Goal: Task Accomplishment & Management: Manage account settings

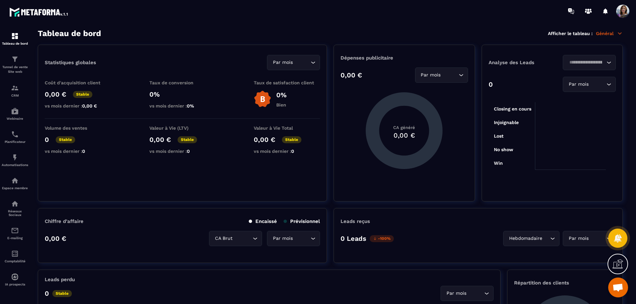
click at [18, 65] on p "Tunnel de vente Site web" at bounding box center [15, 69] width 27 height 9
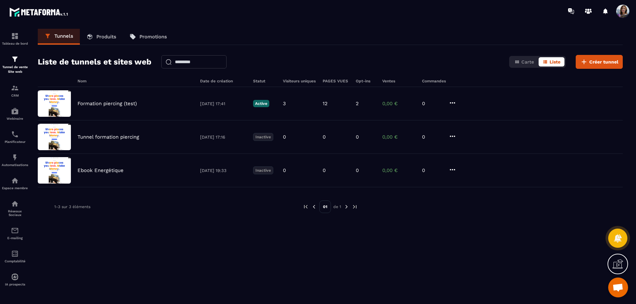
click at [171, 104] on div "Formation piercing (test)" at bounding box center [136, 104] width 116 height 6
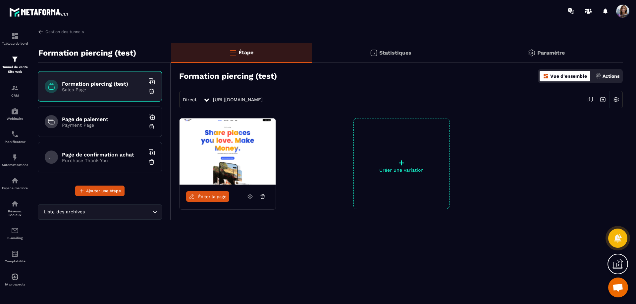
click at [605, 79] on div "Actions" at bounding box center [608, 76] width 28 height 11
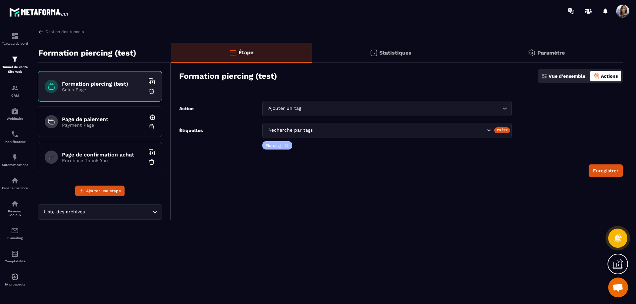
click at [574, 80] on div "Vue d'ensemble" at bounding box center [563, 76] width 47 height 11
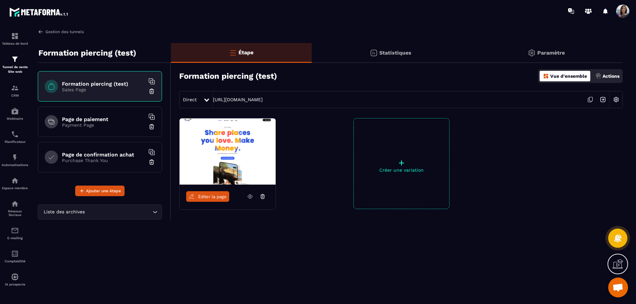
click at [56, 32] on link "Gestion des tunnels" at bounding box center [61, 32] width 46 height 6
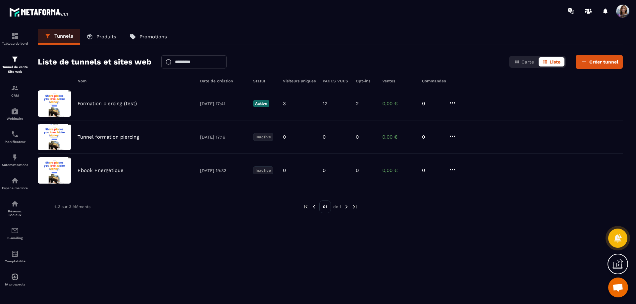
click at [145, 111] on div "Formation piercing (test) [DATE] 17:41 Active 3 12 2 0,00 € 0" at bounding box center [330, 103] width 585 height 33
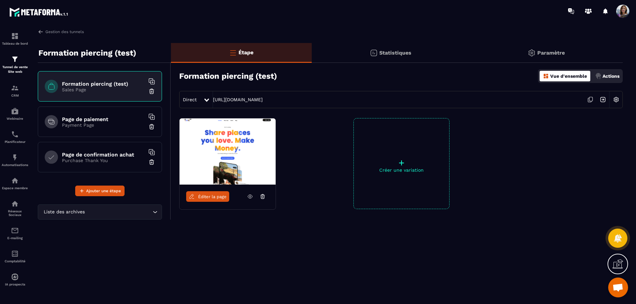
click at [401, 165] on p "+" at bounding box center [401, 162] width 95 height 9
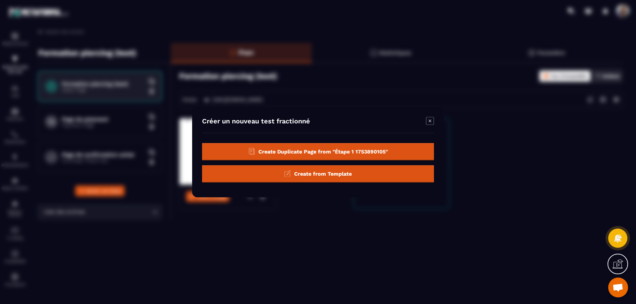
click at [431, 121] on icon "Modal window" at bounding box center [430, 121] width 3 height 3
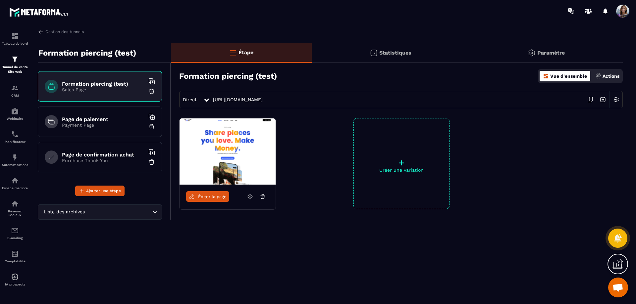
click at [621, 263] on icon at bounding box center [620, 263] width 7 height 7
click at [83, 86] on h6 "Formation piercing (test)" at bounding box center [103, 84] width 83 height 6
click at [250, 194] on icon at bounding box center [250, 197] width 6 height 6
click at [111, 129] on div "Page de paiement Payment Page" at bounding box center [100, 122] width 124 height 30
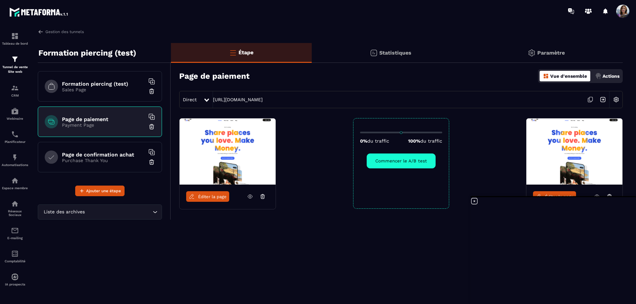
click at [249, 197] on icon at bounding box center [250, 197] width 6 height 6
click at [112, 156] on h6 "Page de confirmation achat" at bounding box center [103, 155] width 83 height 6
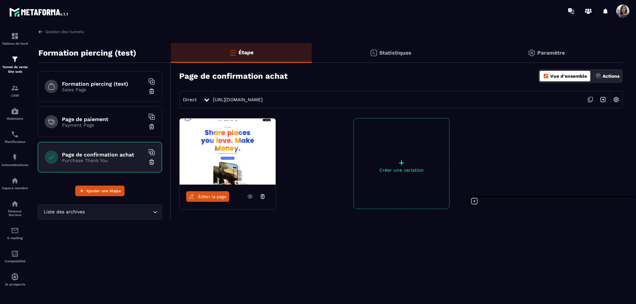
click at [248, 197] on icon at bounding box center [250, 197] width 6 height 6
click at [115, 125] on p "Payment Page" at bounding box center [103, 125] width 83 height 5
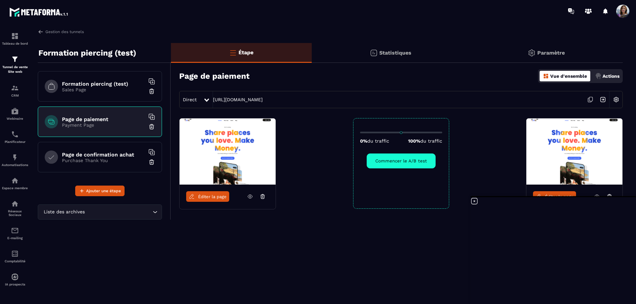
click at [410, 163] on button "Commencer le A/B test" at bounding box center [401, 161] width 69 height 15
click at [410, 163] on button "Fin du test A/B" at bounding box center [401, 161] width 51 height 15
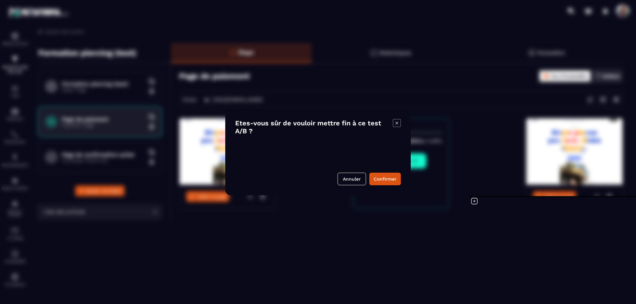
click at [380, 179] on button "Confirmer" at bounding box center [384, 179] width 31 height 13
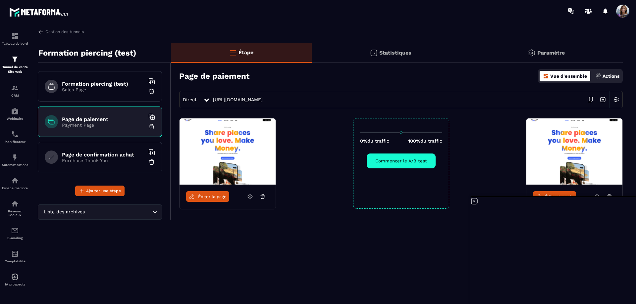
click at [474, 201] on icon at bounding box center [474, 201] width 6 height 6
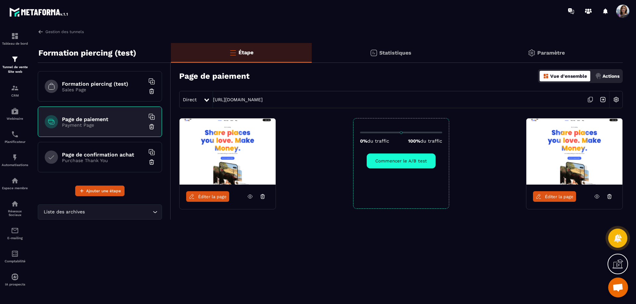
click at [399, 55] on p "Statistiques" at bounding box center [395, 53] width 32 height 6
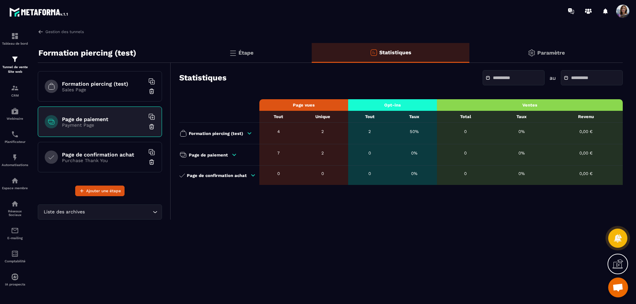
click at [541, 43] on div "Paramètre" at bounding box center [545, 53] width 153 height 20
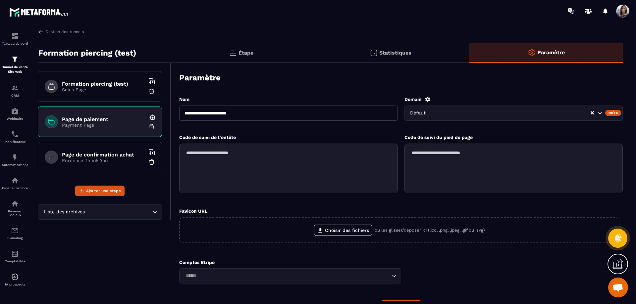
click at [97, 93] on div "Formation piercing (test) Sales Page" at bounding box center [100, 86] width 124 height 30
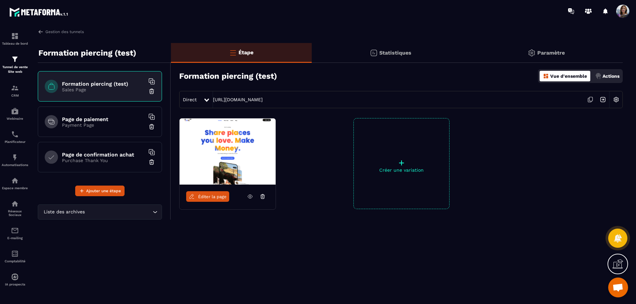
click at [561, 52] on p "Paramètre" at bounding box center [551, 53] width 28 height 6
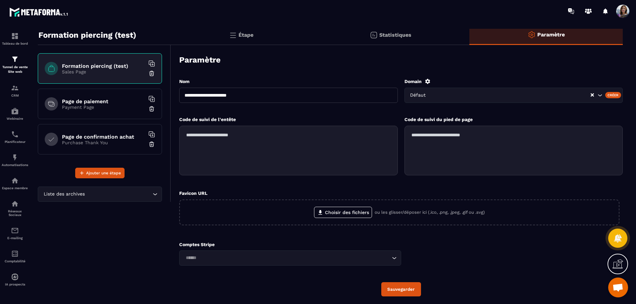
scroll to position [39, 0]
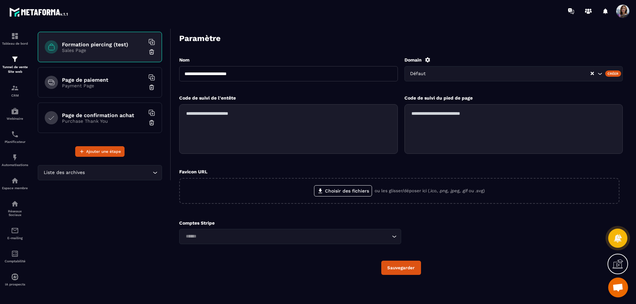
click at [343, 192] on label "Choisir des fichiers" at bounding box center [343, 191] width 58 height 11
click at [0, 0] on input "Choisir des fichiers" at bounding box center [0, 0] width 0 height 0
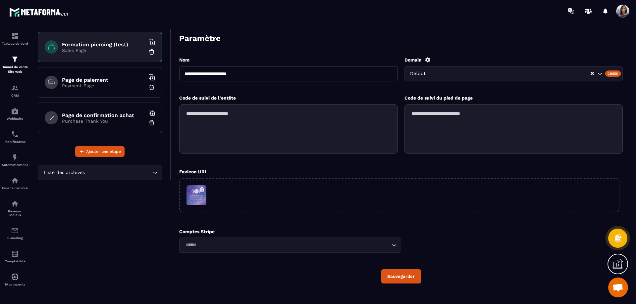
click at [202, 189] on icon "button" at bounding box center [202, 190] width 6 height 6
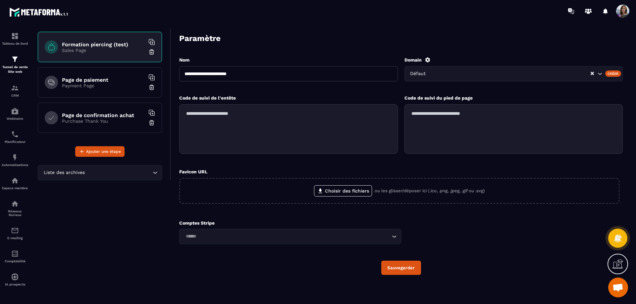
click at [319, 188] on icon at bounding box center [320, 191] width 7 height 7
click at [0, 0] on input "Choisir des fichiers" at bounding box center [0, 0] width 0 height 0
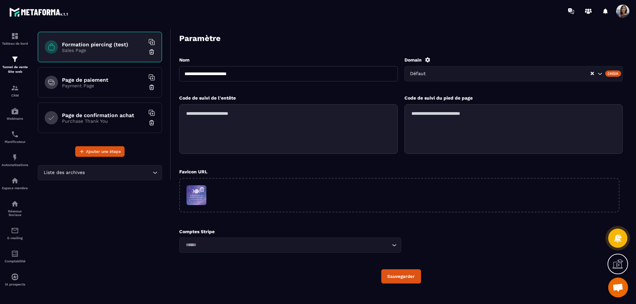
click at [412, 278] on button "Sauvegarder" at bounding box center [401, 277] width 40 height 14
click at [403, 280] on button "submit" at bounding box center [401, 277] width 40 height 15
click at [19, 72] on p "Tunnel de vente Site web" at bounding box center [15, 69] width 27 height 9
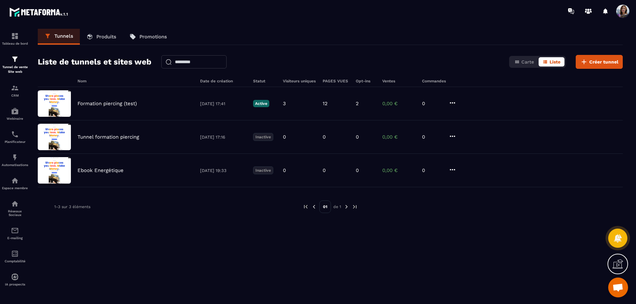
click at [0, 0] on img at bounding box center [0, 0] width 0 height 0
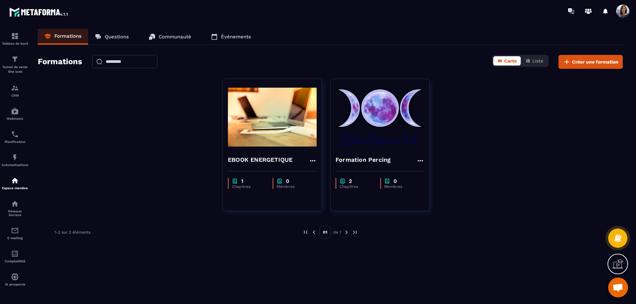
click at [383, 125] on img at bounding box center [380, 117] width 89 height 66
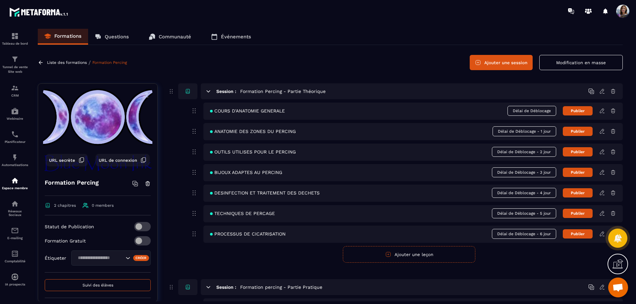
click at [544, 132] on span "Délai de Déblocage - 1 jour" at bounding box center [525, 132] width 64 height 10
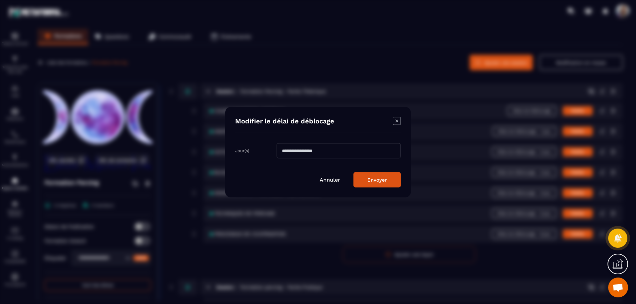
click at [326, 179] on link "Annuler" at bounding box center [330, 180] width 21 height 6
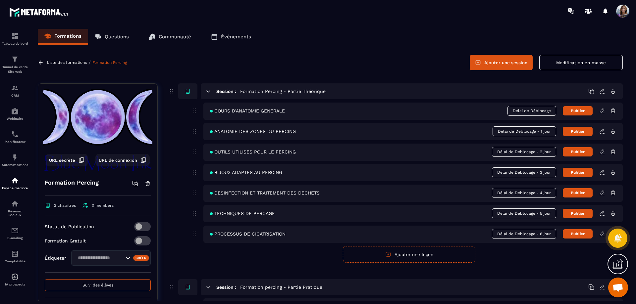
click at [532, 136] on span "Délai de Déblocage - 1 jour" at bounding box center [525, 132] width 64 height 10
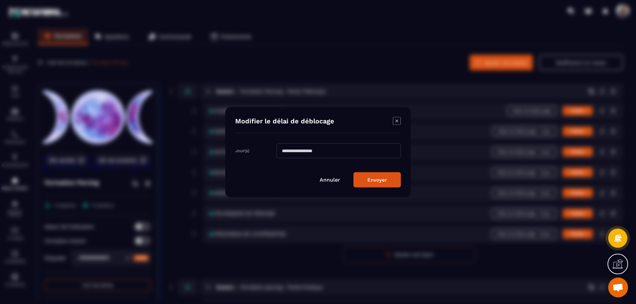
click at [346, 147] on input "*" at bounding box center [339, 150] width 124 height 15
drag, startPoint x: 318, startPoint y: 151, endPoint x: 269, endPoint y: 152, distance: 48.7
click at [269, 152] on div "Jour(s) *" at bounding box center [318, 152] width 166 height 19
type input "*"
click at [373, 183] on button "Envoyer" at bounding box center [377, 179] width 47 height 15
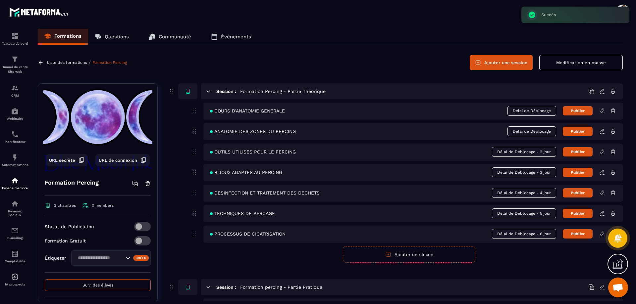
click at [520, 153] on span "Délai de Déblocage - 2 jour" at bounding box center [524, 152] width 64 height 10
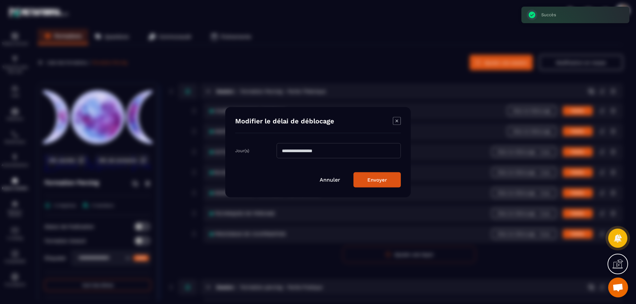
drag, startPoint x: 324, startPoint y: 154, endPoint x: 248, endPoint y: 153, distance: 75.9
click at [248, 153] on div "Jour(s) *" at bounding box center [318, 152] width 166 height 19
type input "*"
click at [378, 180] on button "Envoyer" at bounding box center [377, 179] width 47 height 15
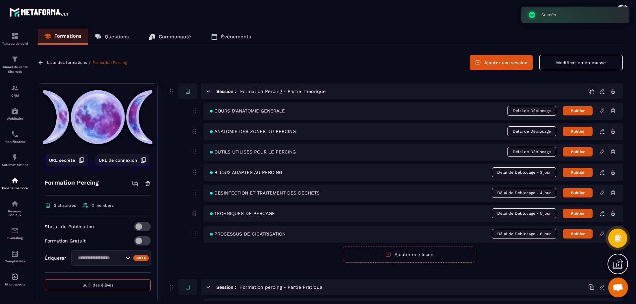
click at [538, 174] on span "Délai de Déblocage - 3 jour" at bounding box center [524, 173] width 64 height 10
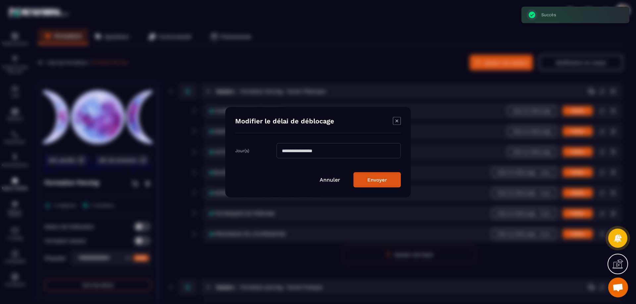
drag, startPoint x: 326, startPoint y: 154, endPoint x: 249, endPoint y: 154, distance: 77.2
click at [249, 154] on div "Jour(s) *" at bounding box center [318, 152] width 166 height 19
type input "*"
click at [382, 180] on button "Envoyer" at bounding box center [377, 179] width 47 height 15
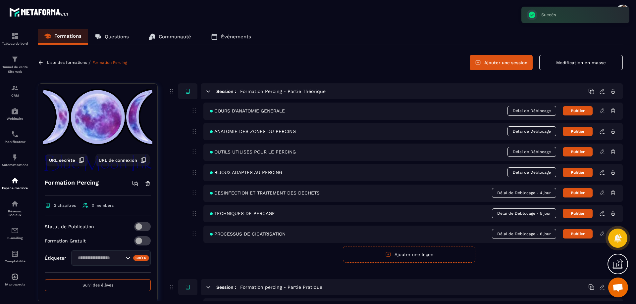
click at [544, 191] on span "Délai de Déblocage - 4 jour" at bounding box center [524, 193] width 64 height 10
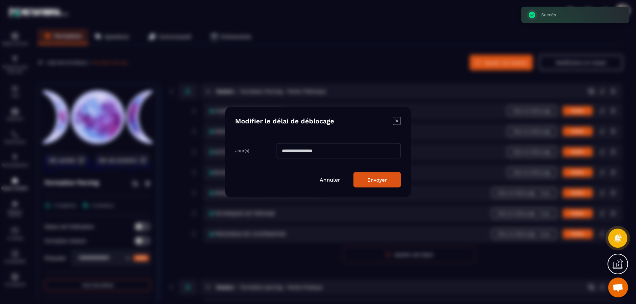
drag, startPoint x: 333, startPoint y: 151, endPoint x: 257, endPoint y: 151, distance: 76.5
click at [257, 151] on div "Jour(s) *" at bounding box center [318, 152] width 166 height 19
type input "*"
click at [382, 181] on button "Envoyer" at bounding box center [377, 179] width 47 height 15
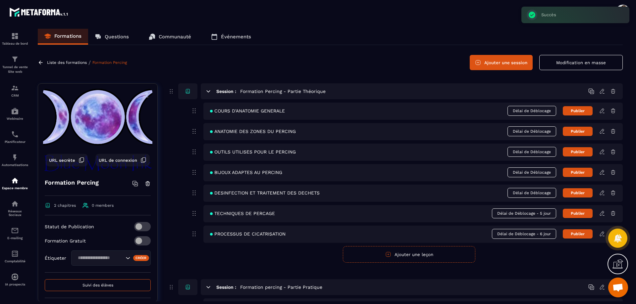
click at [531, 213] on span "Délai de Déblocage - 5 jour" at bounding box center [524, 214] width 64 height 10
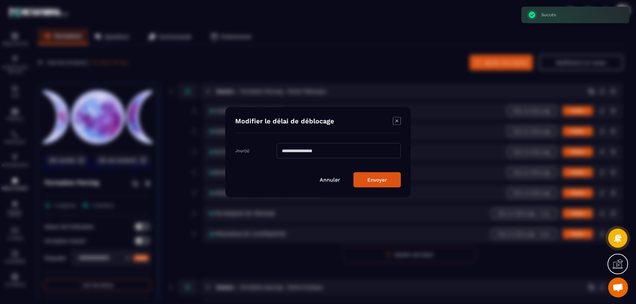
drag, startPoint x: 230, startPoint y: 154, endPoint x: 223, endPoint y: 154, distance: 6.6
click at [223, 154] on section "Modifier le délai de déblocage Jour(s) * Annuler Envoyer" at bounding box center [318, 152] width 636 height 304
type input "*"
click at [388, 183] on button "Envoyer" at bounding box center [377, 179] width 47 height 15
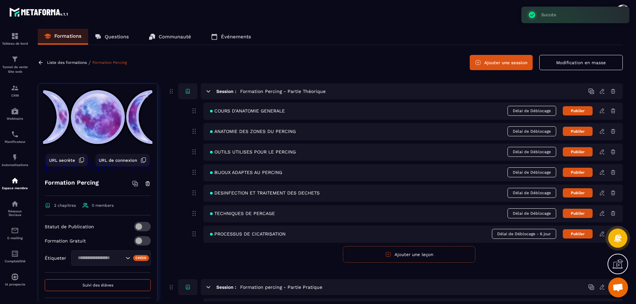
click at [531, 234] on span "Délai de Déblocage - 6 jour" at bounding box center [524, 234] width 64 height 10
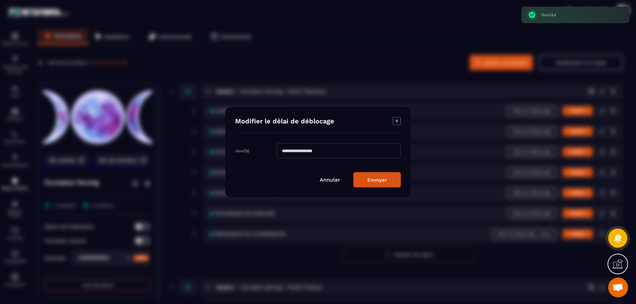
drag, startPoint x: 286, startPoint y: 149, endPoint x: 225, endPoint y: 150, distance: 61.3
click at [225, 150] on section "Modifier le délai de déblocage Jour(s) * Annuler Envoyer" at bounding box center [318, 152] width 636 height 304
type input "*"
click at [379, 180] on button "Envoyer" at bounding box center [377, 179] width 47 height 15
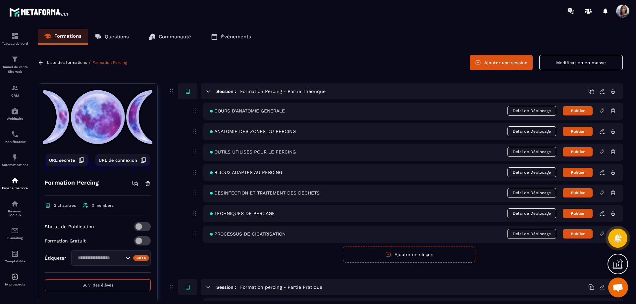
click at [113, 159] on span "URL de connexion" at bounding box center [118, 160] width 38 height 5
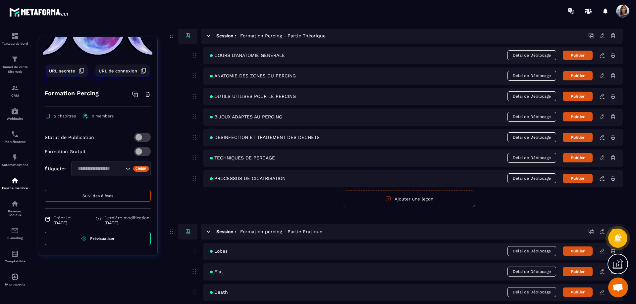
scroll to position [59, 0]
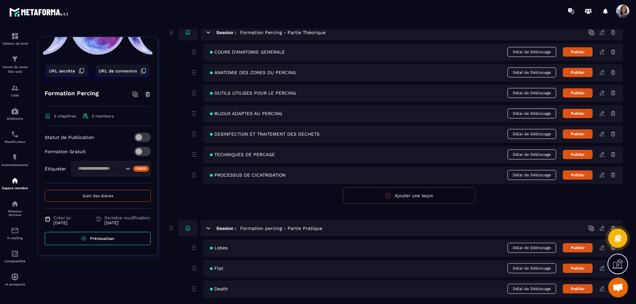
click at [118, 243] on link "Prévisualiser" at bounding box center [98, 238] width 106 height 13
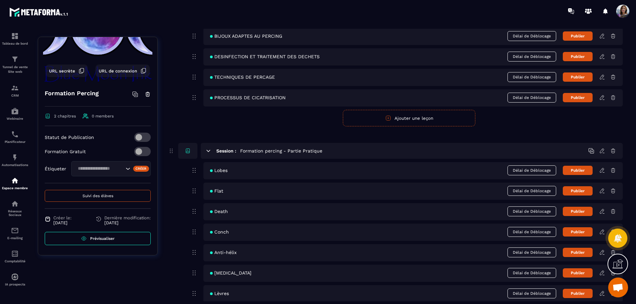
scroll to position [153, 0]
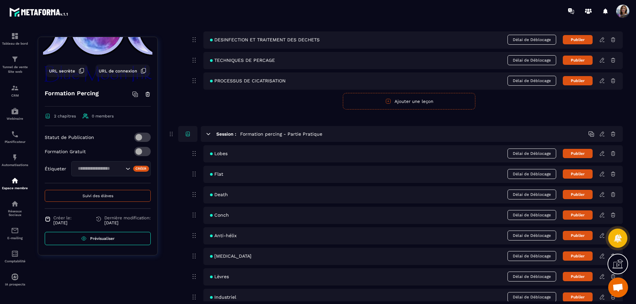
click at [603, 195] on icon at bounding box center [602, 195] width 6 height 6
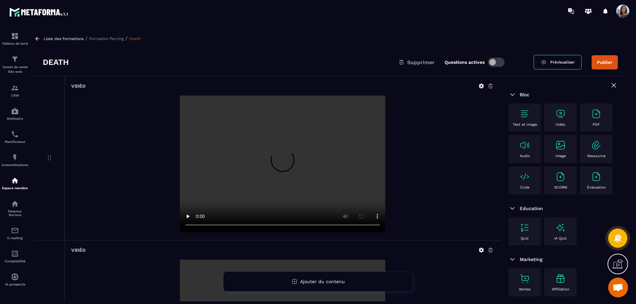
click at [55, 38] on p "Liste des formations" at bounding box center [64, 38] width 40 height 5
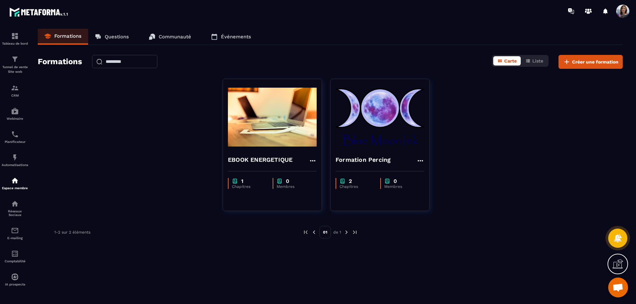
click at [394, 129] on img at bounding box center [380, 117] width 89 height 66
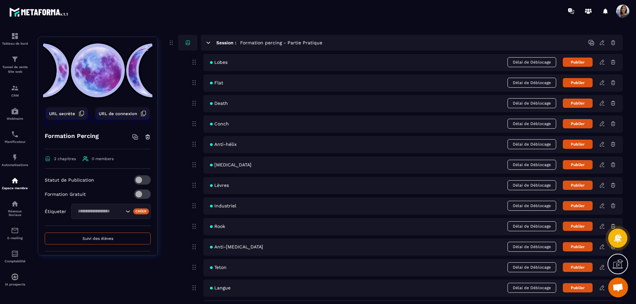
scroll to position [236, 0]
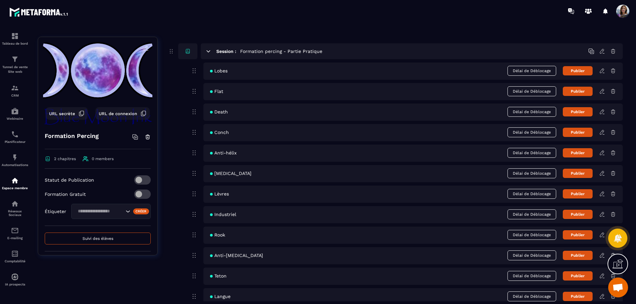
click at [223, 111] on span "Death" at bounding box center [219, 111] width 18 height 5
click at [193, 112] on icon at bounding box center [194, 112] width 8 height 8
click at [228, 112] on span "Death" at bounding box center [219, 111] width 18 height 5
drag, startPoint x: 228, startPoint y: 112, endPoint x: 270, endPoint y: 111, distance: 41.8
click at [270, 111] on div "Death Délai de Déblocage Publier" at bounding box center [412, 112] width 419 height 17
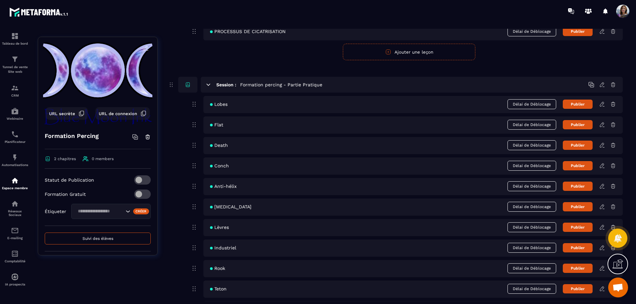
scroll to position [198, 0]
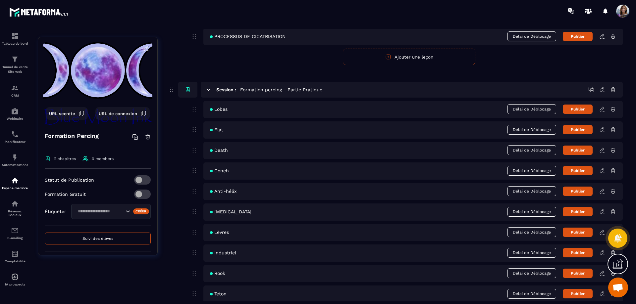
click at [227, 151] on span "Death" at bounding box center [219, 150] width 18 height 5
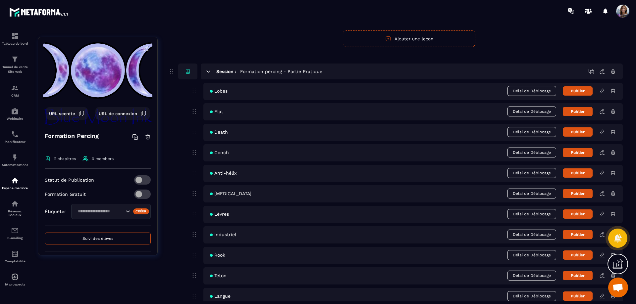
scroll to position [219, 0]
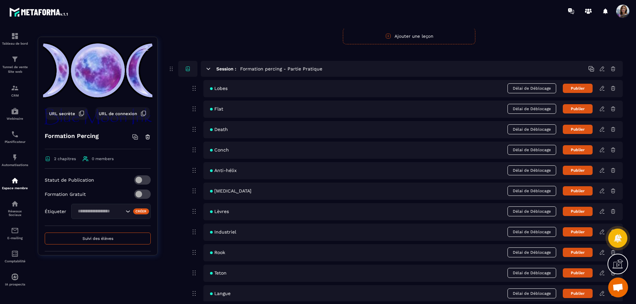
click at [601, 131] on icon at bounding box center [602, 130] width 6 height 6
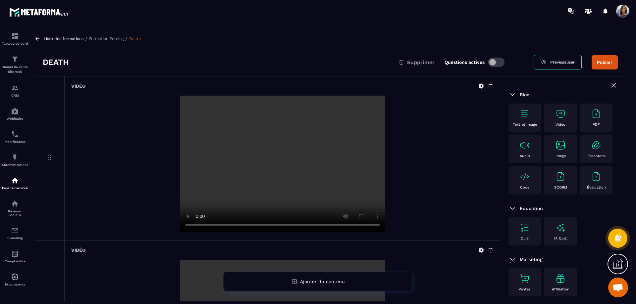
click at [61, 60] on h3 "Death" at bounding box center [56, 62] width 26 height 11
click at [63, 63] on h3 "Death" at bounding box center [56, 62] width 26 height 11
click at [62, 62] on h3 "Death" at bounding box center [56, 62] width 26 height 11
click at [62, 39] on p "Liste des formations" at bounding box center [64, 38] width 40 height 5
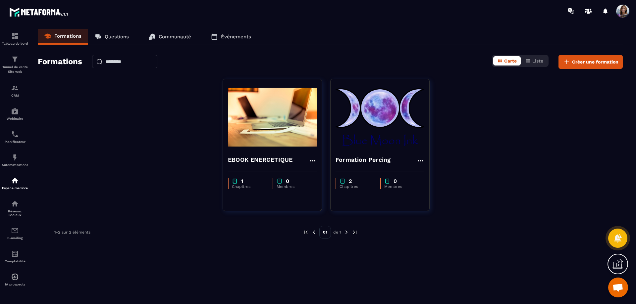
click at [392, 124] on img at bounding box center [380, 117] width 89 height 66
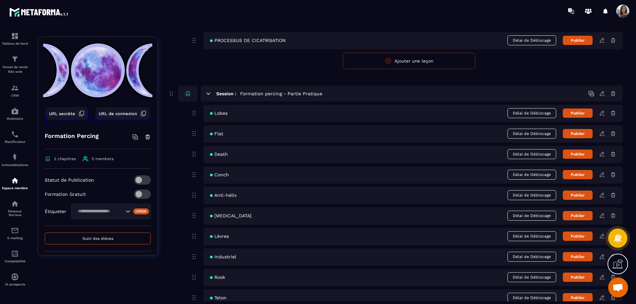
scroll to position [194, 0]
click at [194, 154] on icon at bounding box center [194, 154] width 8 height 8
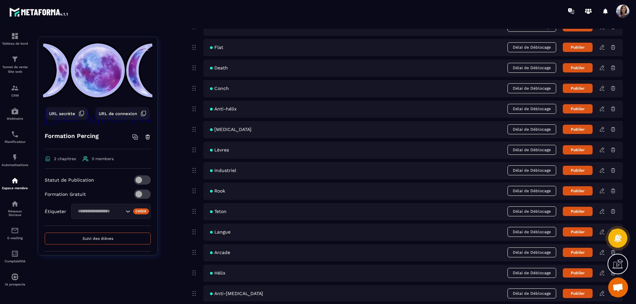
scroll to position [324, 0]
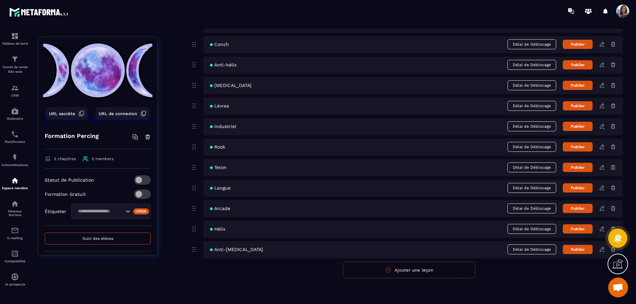
click at [222, 250] on span "Anti-[MEDICAL_DATA]" at bounding box center [236, 249] width 53 height 5
click at [226, 250] on span "Anti-[MEDICAL_DATA]" at bounding box center [236, 249] width 53 height 5
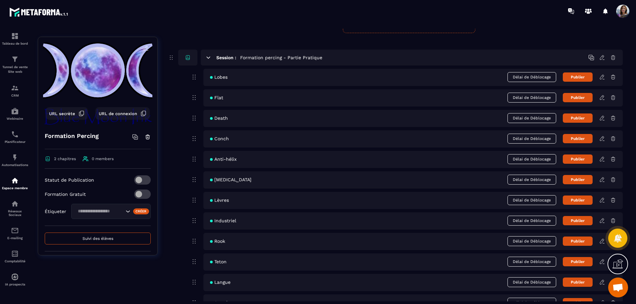
scroll to position [229, 0]
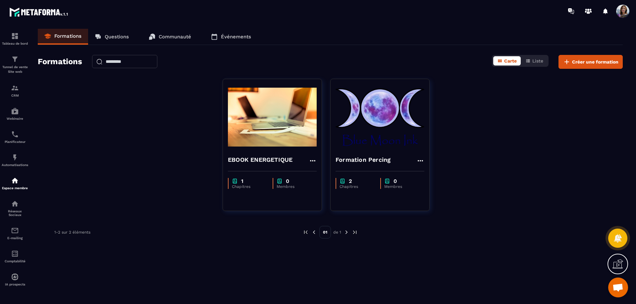
click at [392, 140] on img at bounding box center [380, 117] width 89 height 66
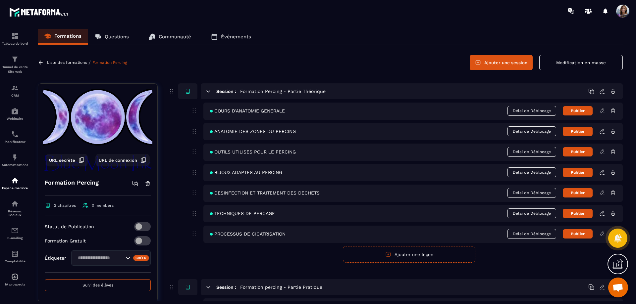
click at [65, 160] on span "URL secrète" at bounding box center [62, 160] width 26 height 5
click at [80, 160] on icon at bounding box center [82, 160] width 6 height 6
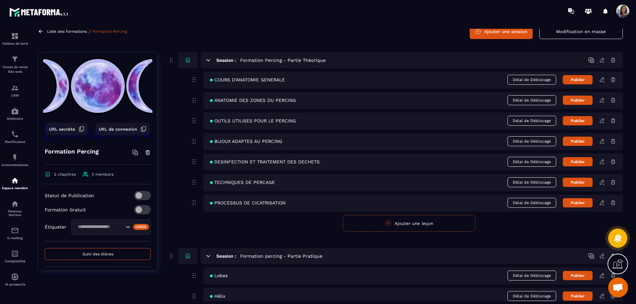
scroll to position [30, 0]
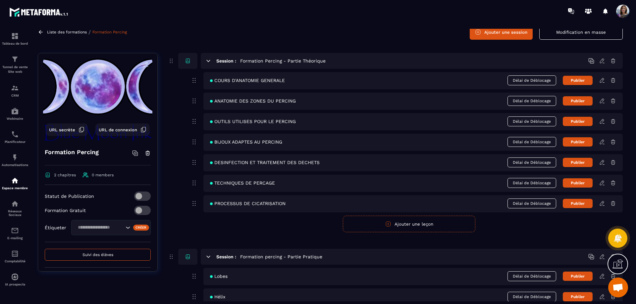
click at [579, 81] on button "Publier" at bounding box center [578, 80] width 30 height 9
click at [578, 104] on button "Publier" at bounding box center [578, 100] width 30 height 9
click at [581, 123] on button "Publier" at bounding box center [578, 121] width 30 height 9
click at [580, 143] on button "Publier" at bounding box center [578, 142] width 30 height 9
click at [578, 140] on button "Publié" at bounding box center [578, 142] width 30 height 10
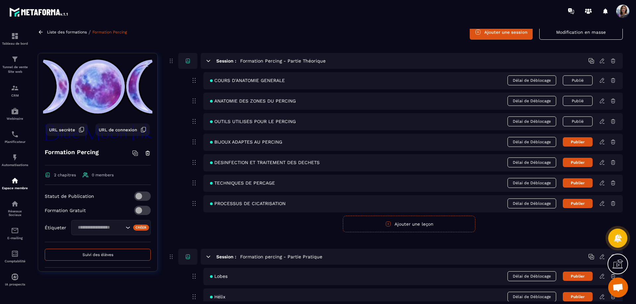
click at [580, 124] on button "Publié" at bounding box center [578, 122] width 30 height 10
click at [584, 103] on button "Publié" at bounding box center [578, 101] width 30 height 10
click at [582, 83] on button "Publié" at bounding box center [578, 81] width 30 height 10
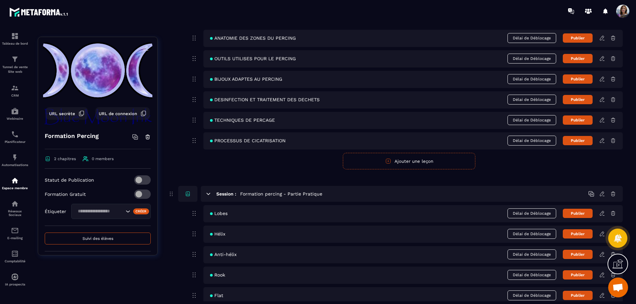
scroll to position [107, 0]
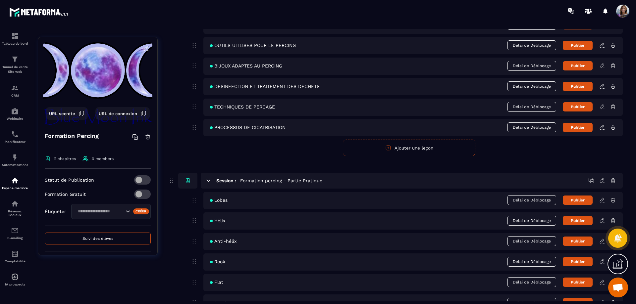
click at [619, 264] on icon at bounding box center [618, 264] width 11 height 11
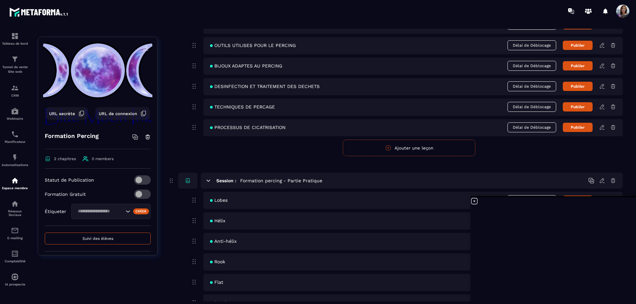
click at [97, 215] on input "Search for option" at bounding box center [100, 211] width 48 height 7
click at [113, 215] on input "Search for option" at bounding box center [100, 211] width 48 height 7
click at [95, 156] on span "0 members" at bounding box center [98, 159] width 31 height 6
click at [13, 177] on img at bounding box center [15, 181] width 8 height 8
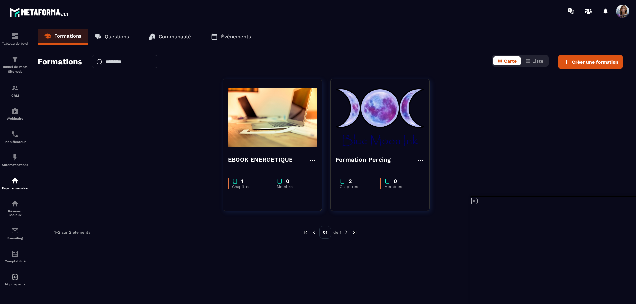
click at [129, 39] on p "Questions" at bounding box center [117, 37] width 24 height 6
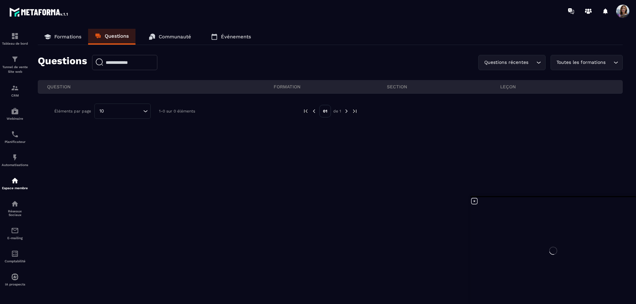
click at [202, 41] on div "Formations Questions Communauté Événements" at bounding box center [330, 37] width 585 height 16
click at [180, 33] on link "Communauté" at bounding box center [170, 37] width 56 height 16
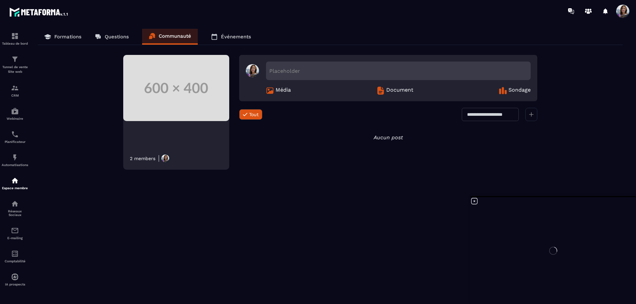
click at [241, 42] on link "Événements" at bounding box center [230, 37] width 53 height 16
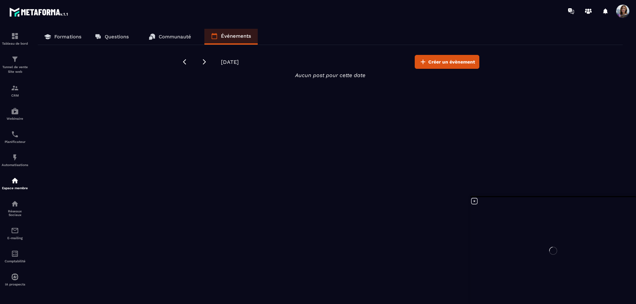
click at [74, 36] on p "Formations" at bounding box center [67, 37] width 27 height 6
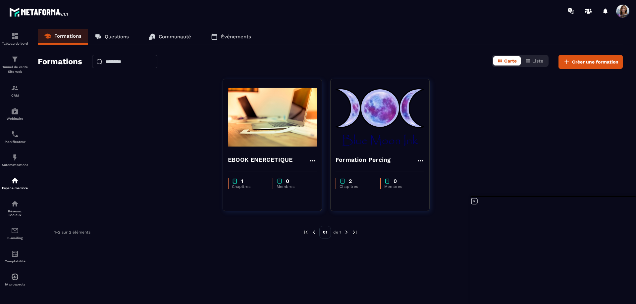
click at [413, 154] on div "Formation Percing" at bounding box center [380, 158] width 99 height 16
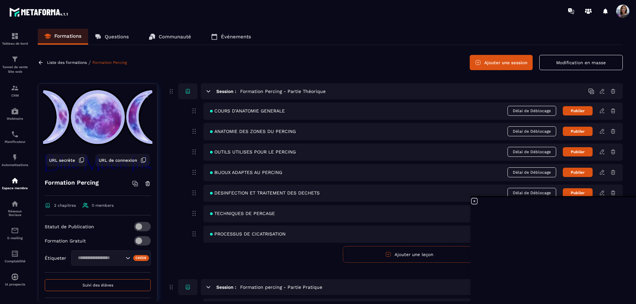
click at [44, 62] on link at bounding box center [42, 63] width 8 height 6
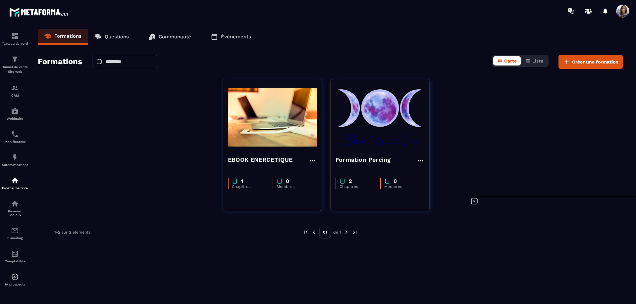
click at [422, 161] on icon at bounding box center [420, 161] width 8 height 8
click at [373, 154] on div "Formation Percing Modifier Dupliquer Supprimer" at bounding box center [380, 158] width 99 height 16
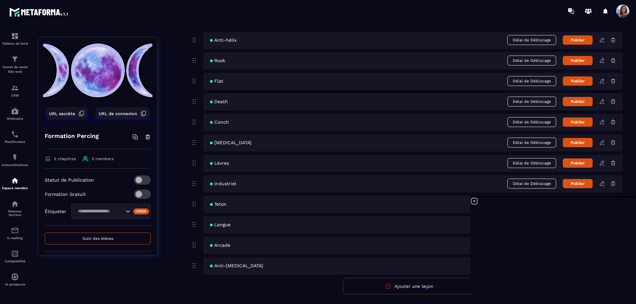
scroll to position [324, 0]
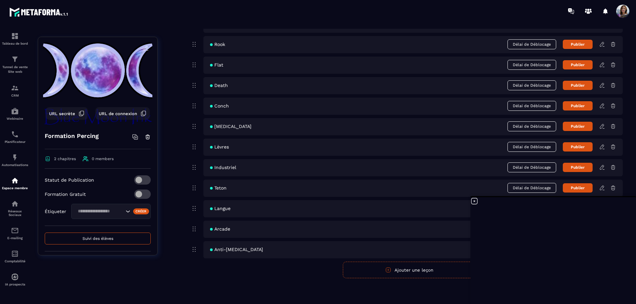
click at [24, 49] on link "Tableau de bord" at bounding box center [15, 38] width 27 height 23
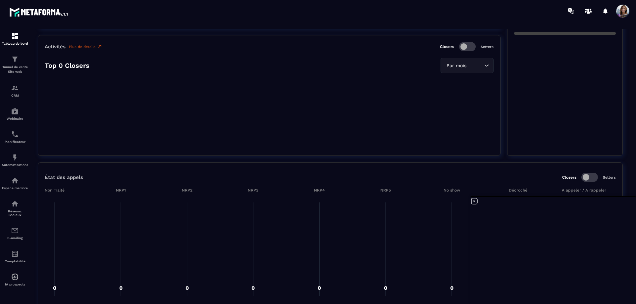
scroll to position [379, 0]
click at [8, 185] on div "Espace membre" at bounding box center [15, 183] width 27 height 13
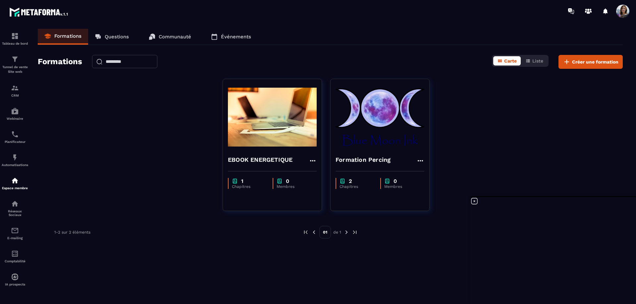
click at [372, 103] on img at bounding box center [380, 117] width 89 height 66
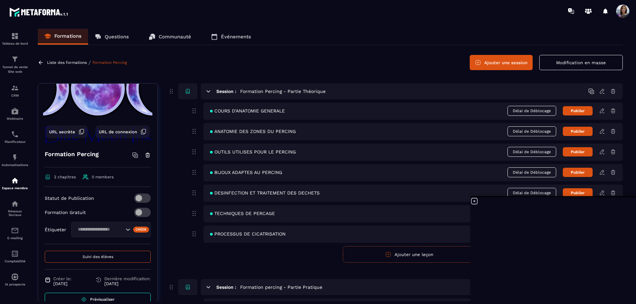
scroll to position [43, 0]
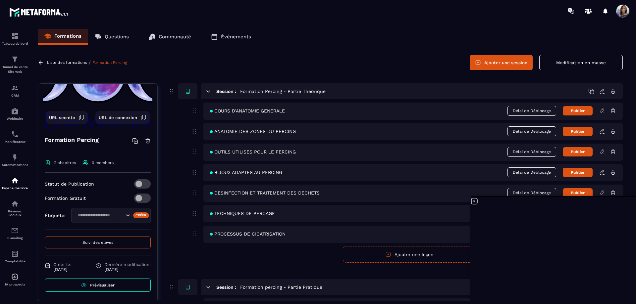
click at [96, 290] on link "Prévisualiser" at bounding box center [98, 285] width 106 height 13
click at [102, 163] on span "0 members" at bounding box center [103, 163] width 22 height 5
click at [92, 219] on input "Search for option" at bounding box center [100, 215] width 48 height 7
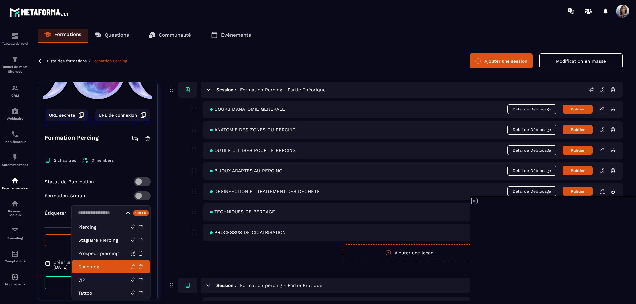
scroll to position [3, 0]
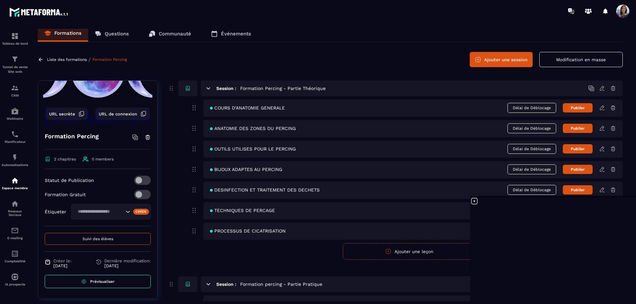
click at [195, 252] on div "Session : Formation Percing - Partie Théorique COURS D'ANATOMIE GENERALE Délai …" at bounding box center [395, 171] width 455 height 180
click at [87, 249] on div "Statut de Publication Formation Gratuit Étiqueter Créer Suivi des élèves Créer …" at bounding box center [98, 233] width 106 height 113
click at [96, 241] on span "Suivi des élèves" at bounding box center [98, 240] width 31 height 5
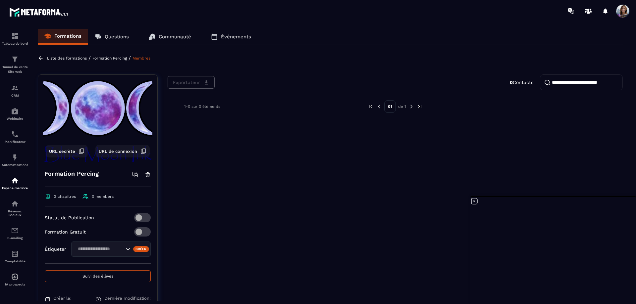
click at [178, 41] on link "Communauté" at bounding box center [170, 37] width 56 height 16
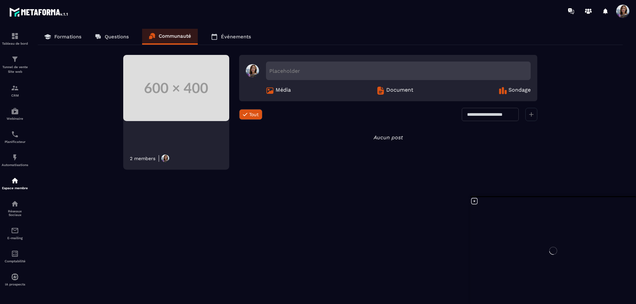
click at [114, 38] on p "Questions" at bounding box center [117, 37] width 24 height 6
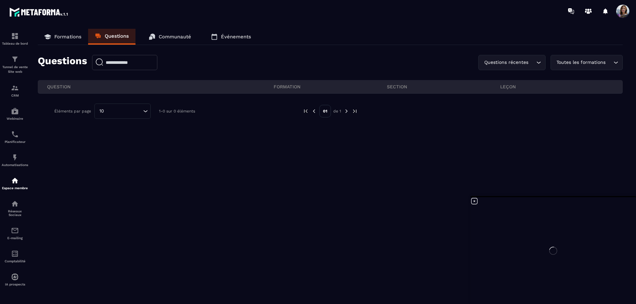
click at [63, 41] on link "Formations" at bounding box center [63, 37] width 50 height 16
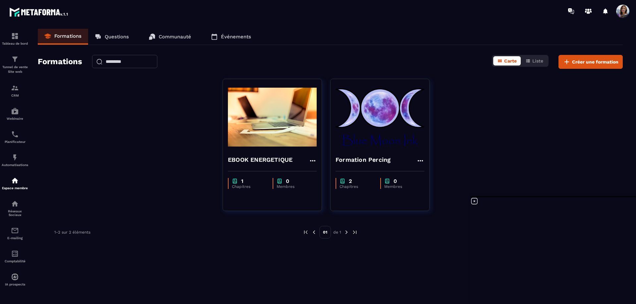
click at [18, 44] on p "Tableau de bord" at bounding box center [15, 44] width 27 height 4
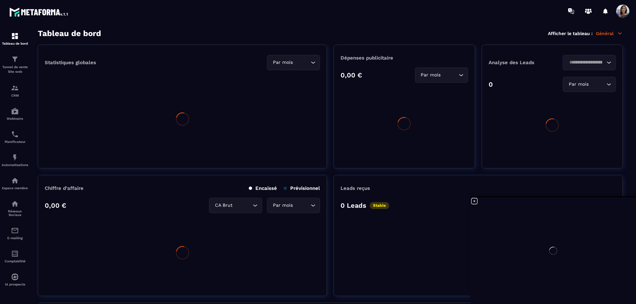
click at [0, 0] on img at bounding box center [0, 0] width 0 height 0
